Goal: Task Accomplishment & Management: Complete application form

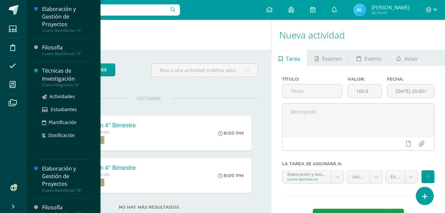
click at [51, 76] on div "Técnicas de Investigación" at bounding box center [67, 74] width 50 height 15
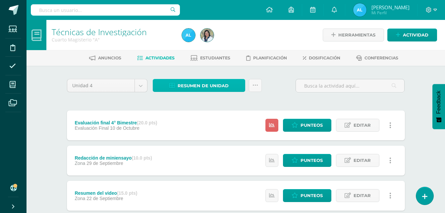
click at [203, 88] on span "Resumen de unidad" at bounding box center [203, 86] width 51 height 12
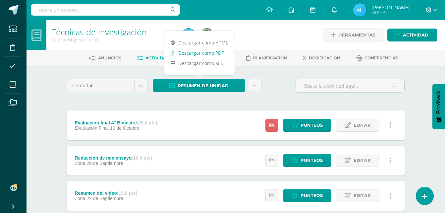
click at [209, 54] on link "Descargar como PDF" at bounding box center [199, 53] width 71 height 10
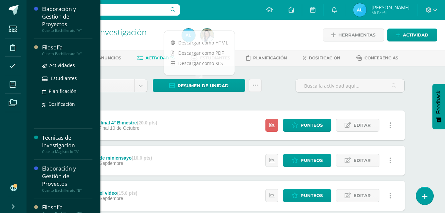
click at [56, 46] on div "Filosofía" at bounding box center [67, 48] width 50 height 8
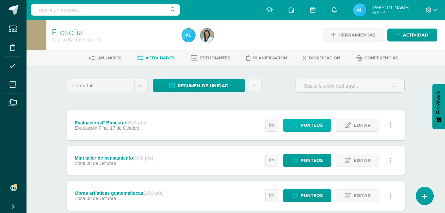
click at [310, 126] on span "Punteos" at bounding box center [312, 125] width 22 height 12
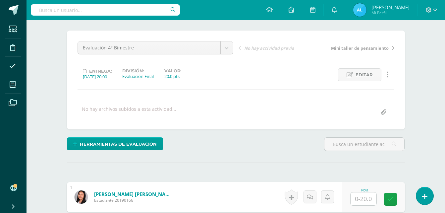
scroll to position [32, 0]
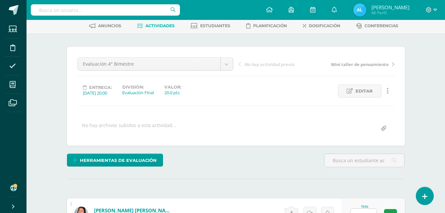
click at [156, 26] on span "Actividades" at bounding box center [160, 25] width 29 height 5
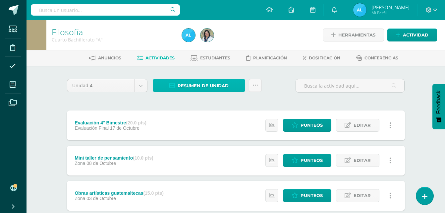
click at [212, 84] on span "Resumen de unidad" at bounding box center [203, 86] width 51 height 12
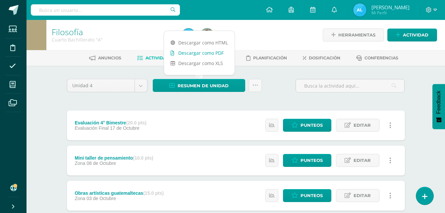
click at [220, 56] on link "Descargar como PDF" at bounding box center [199, 53] width 71 height 10
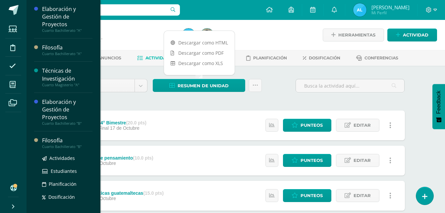
click at [43, 142] on div "Filosofía" at bounding box center [67, 141] width 50 height 8
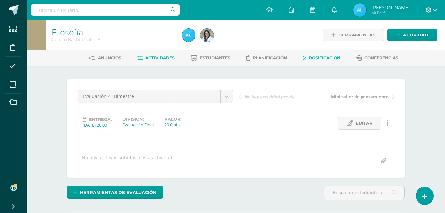
click at [316, 60] on span "Dosificación" at bounding box center [324, 57] width 31 height 5
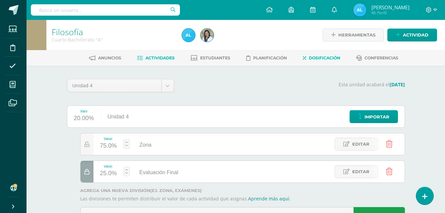
click at [166, 56] on span "Actividades" at bounding box center [160, 57] width 29 height 5
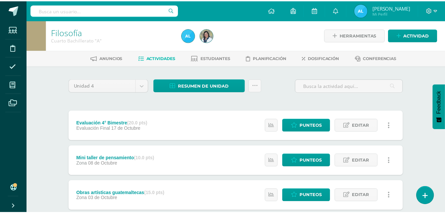
scroll to position [33, 0]
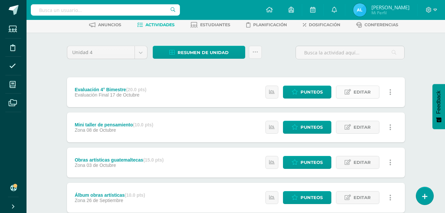
click at [362, 92] on span "Editar" at bounding box center [362, 92] width 17 height 12
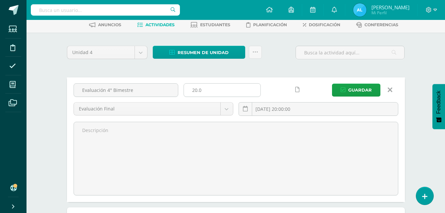
click at [206, 89] on input "20.0" at bounding box center [222, 90] width 77 height 13
type input "25"
click at [356, 92] on span "Guardar" at bounding box center [360, 90] width 24 height 12
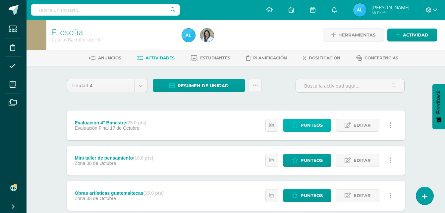
click at [303, 126] on span "Punteos" at bounding box center [312, 125] width 22 height 12
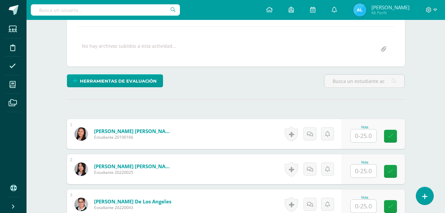
scroll to position [123, 0]
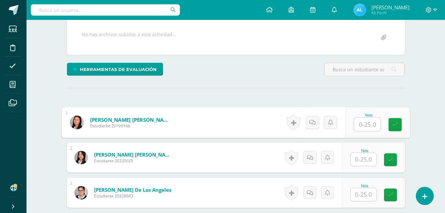
click at [368, 121] on input "text" at bounding box center [367, 124] width 27 height 13
type input "18"
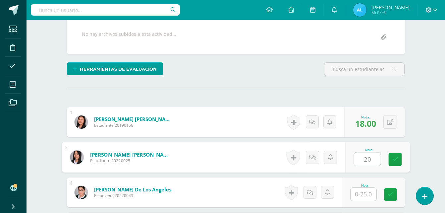
type input "20"
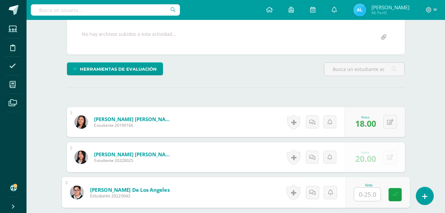
scroll to position [124, 0]
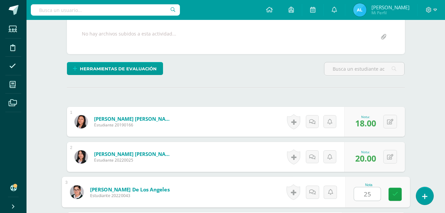
type input "25"
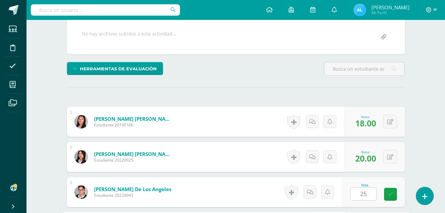
scroll to position [246, 0]
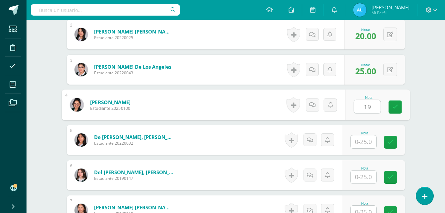
type input "19"
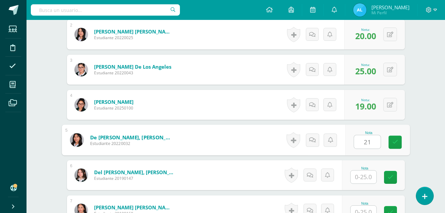
type input "21"
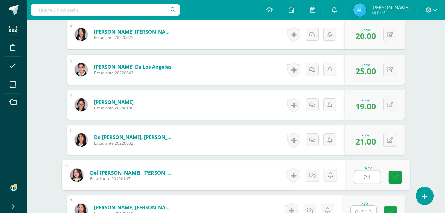
type input "21"
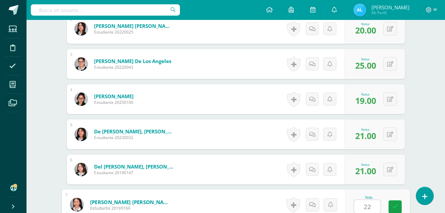
type input "22"
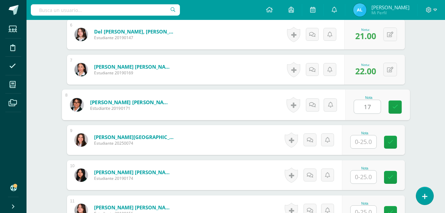
type input "17"
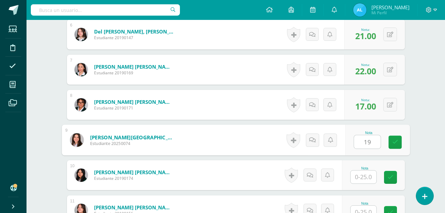
type input "19"
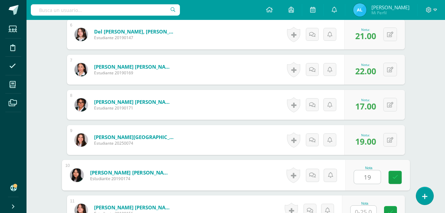
type input "19"
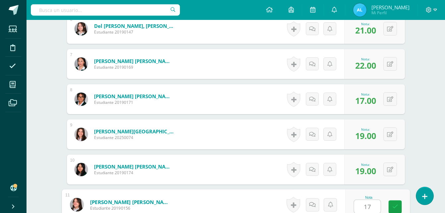
type input "17"
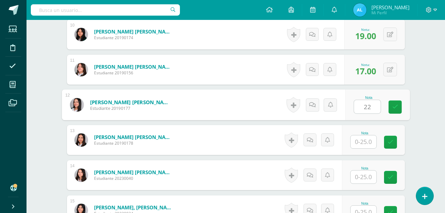
type input "22"
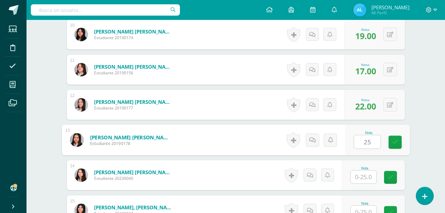
type input "25"
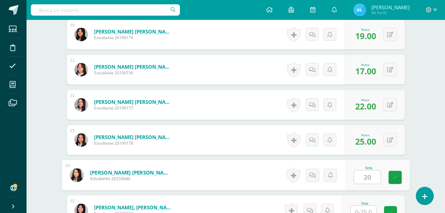
type input "20"
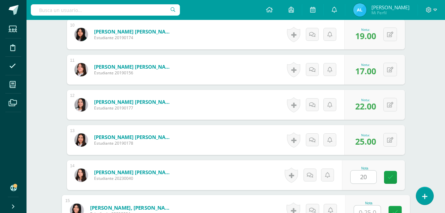
scroll to position [533, 0]
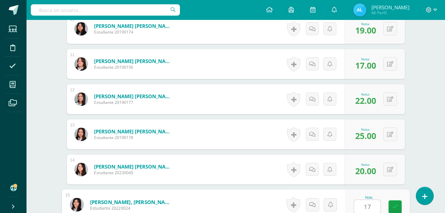
type input "17"
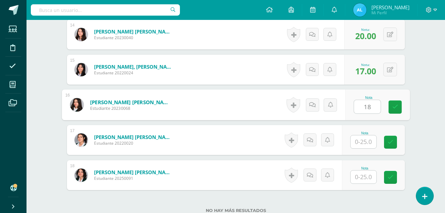
type input "18"
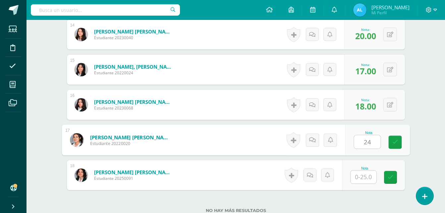
type input "24"
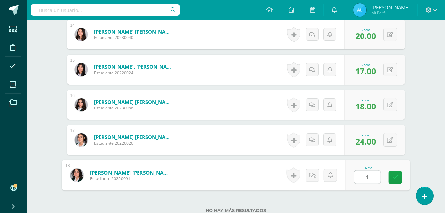
type input "19"
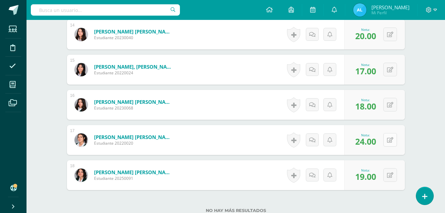
click at [392, 136] on button at bounding box center [390, 140] width 14 height 14
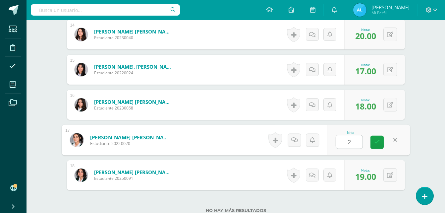
type input "25"
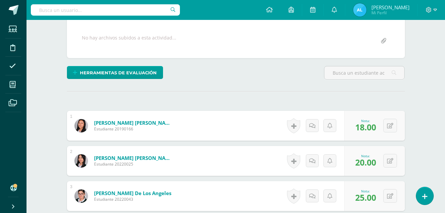
scroll to position [5, 0]
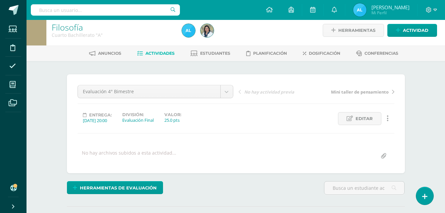
click at [158, 54] on span "Actividades" at bounding box center [160, 53] width 29 height 5
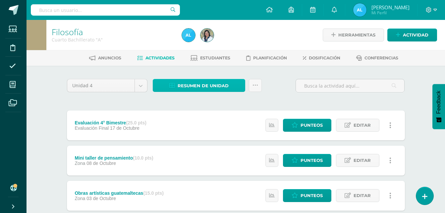
click at [195, 83] on span "Resumen de unidad" at bounding box center [203, 86] width 51 height 12
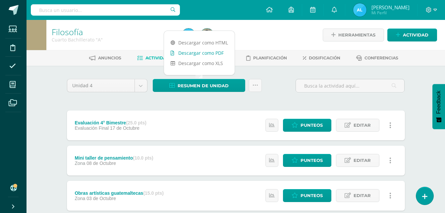
click at [207, 53] on link "Descargar como PDF" at bounding box center [199, 53] width 71 height 10
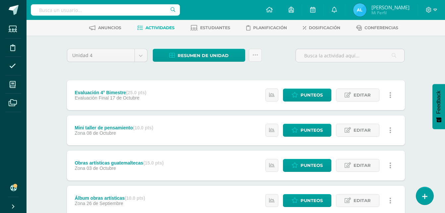
scroll to position [19, 0]
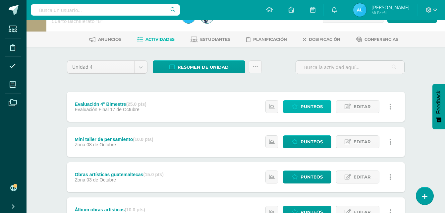
click at [310, 111] on span "Punteos" at bounding box center [312, 106] width 22 height 12
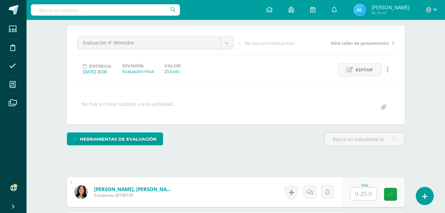
scroll to position [199, 0]
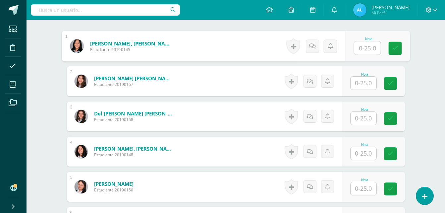
click at [366, 45] on input "text" at bounding box center [367, 47] width 27 height 13
type input "19"
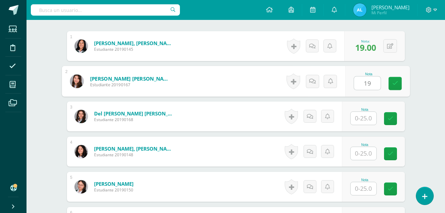
type input "19"
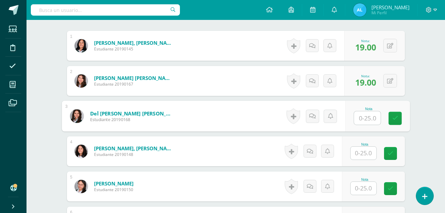
scroll to position [200, 0]
type input "25"
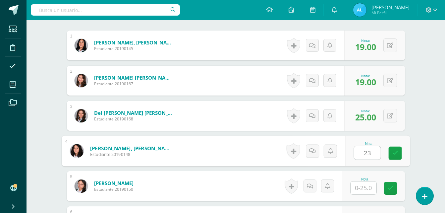
type input "23"
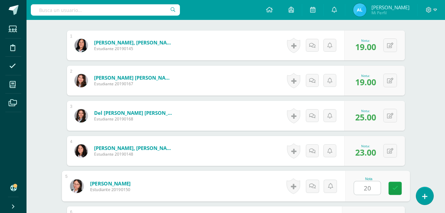
type input "20"
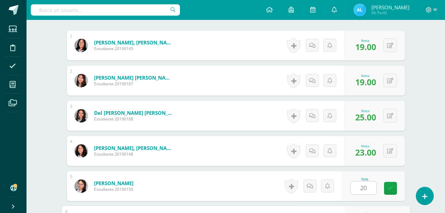
scroll to position [316, 0]
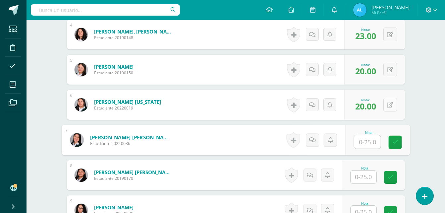
click at [391, 106] on icon at bounding box center [390, 105] width 6 height 6
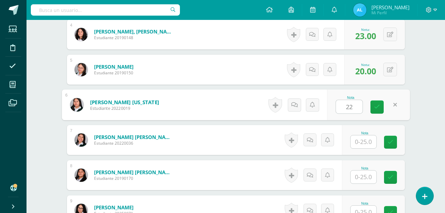
type input "22"
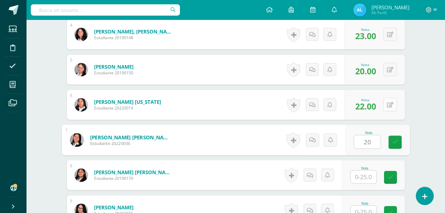
type input "20"
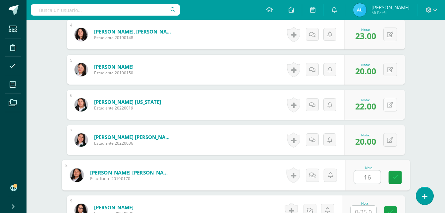
type input "16"
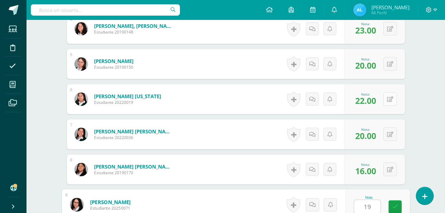
type input "19"
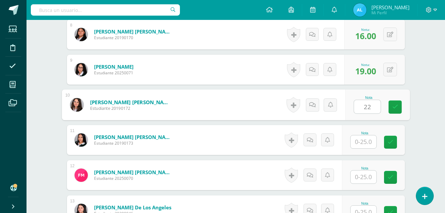
type input "22"
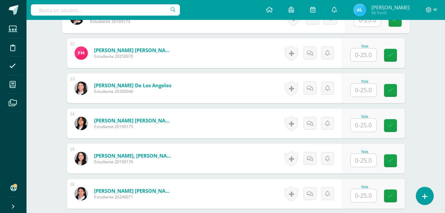
scroll to position [589, 0]
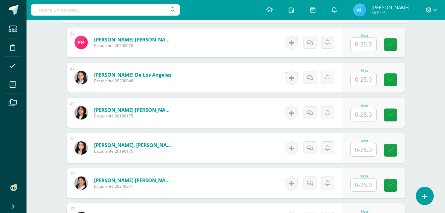
click at [366, 111] on input "text" at bounding box center [364, 114] width 26 height 13
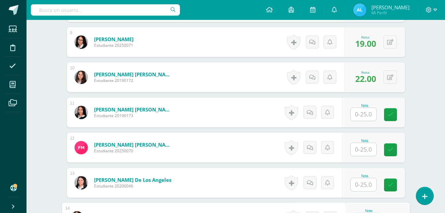
scroll to position [490, 0]
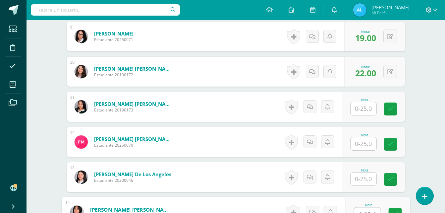
click at [356, 107] on input "text" at bounding box center [364, 108] width 26 height 13
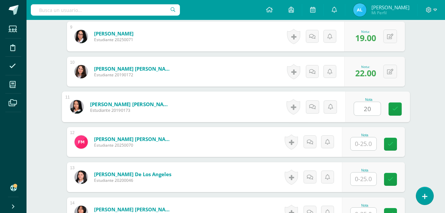
type input "20"
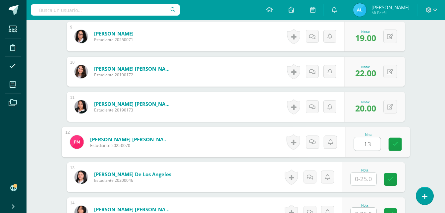
type input "13"
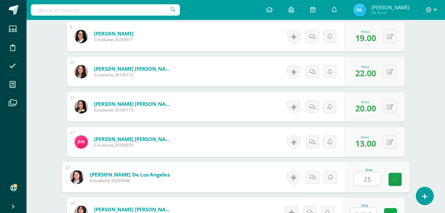
type input "25"
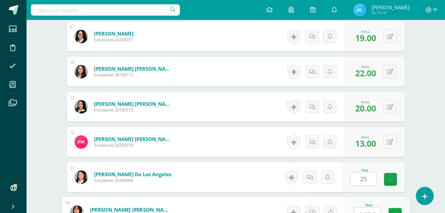
scroll to position [498, 0]
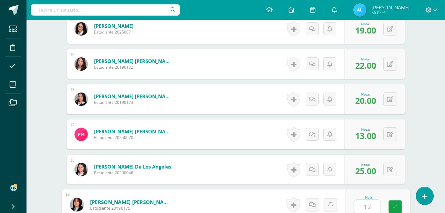
type input "12"
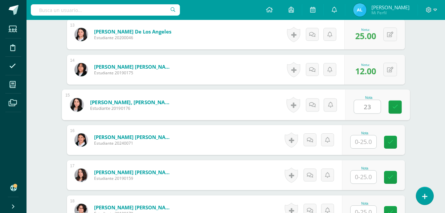
type input "23"
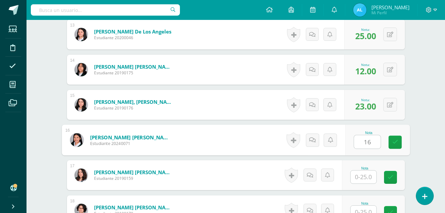
type input "16"
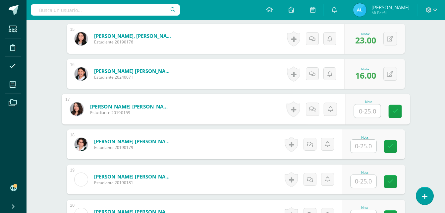
scroll to position [699, 0]
click at [367, 138] on div "Nota" at bounding box center [364, 137] width 29 height 4
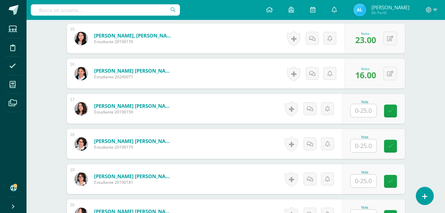
click at [371, 145] on input "text" at bounding box center [364, 145] width 26 height 13
type input "22"
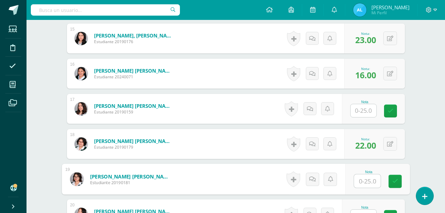
click at [369, 112] on input "text" at bounding box center [364, 110] width 26 height 13
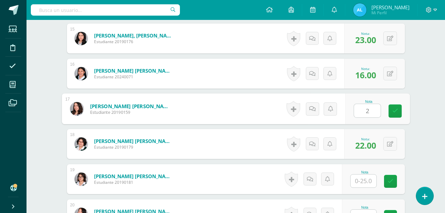
type input "21"
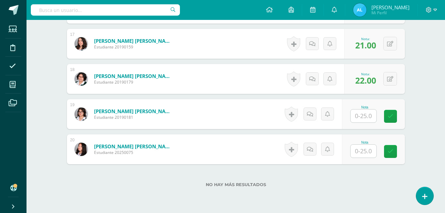
scroll to position [765, 0]
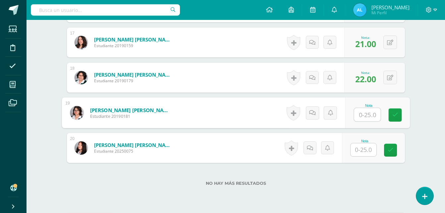
click at [355, 113] on input "text" at bounding box center [367, 114] width 27 height 13
type input "22"
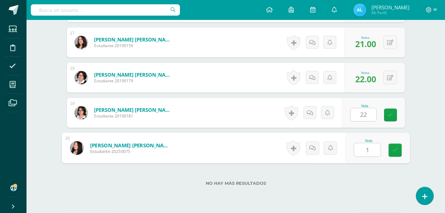
type input "15"
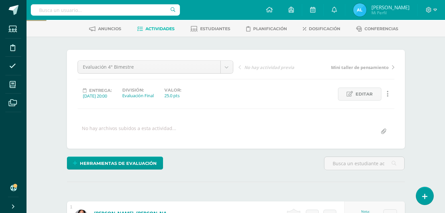
scroll to position [0, 0]
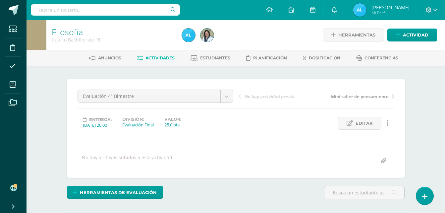
click at [155, 62] on link "Actividades" at bounding box center [155, 58] width 37 height 11
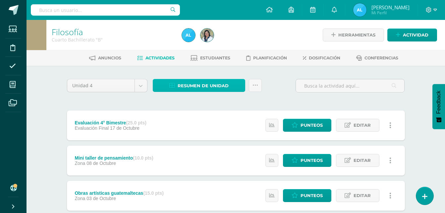
click at [196, 86] on span "Resumen de unidad" at bounding box center [203, 86] width 51 height 12
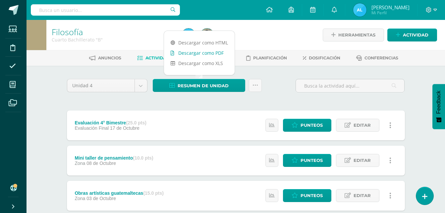
click at [207, 52] on link "Descargar como PDF" at bounding box center [199, 53] width 71 height 10
